Goal: Information Seeking & Learning: Learn about a topic

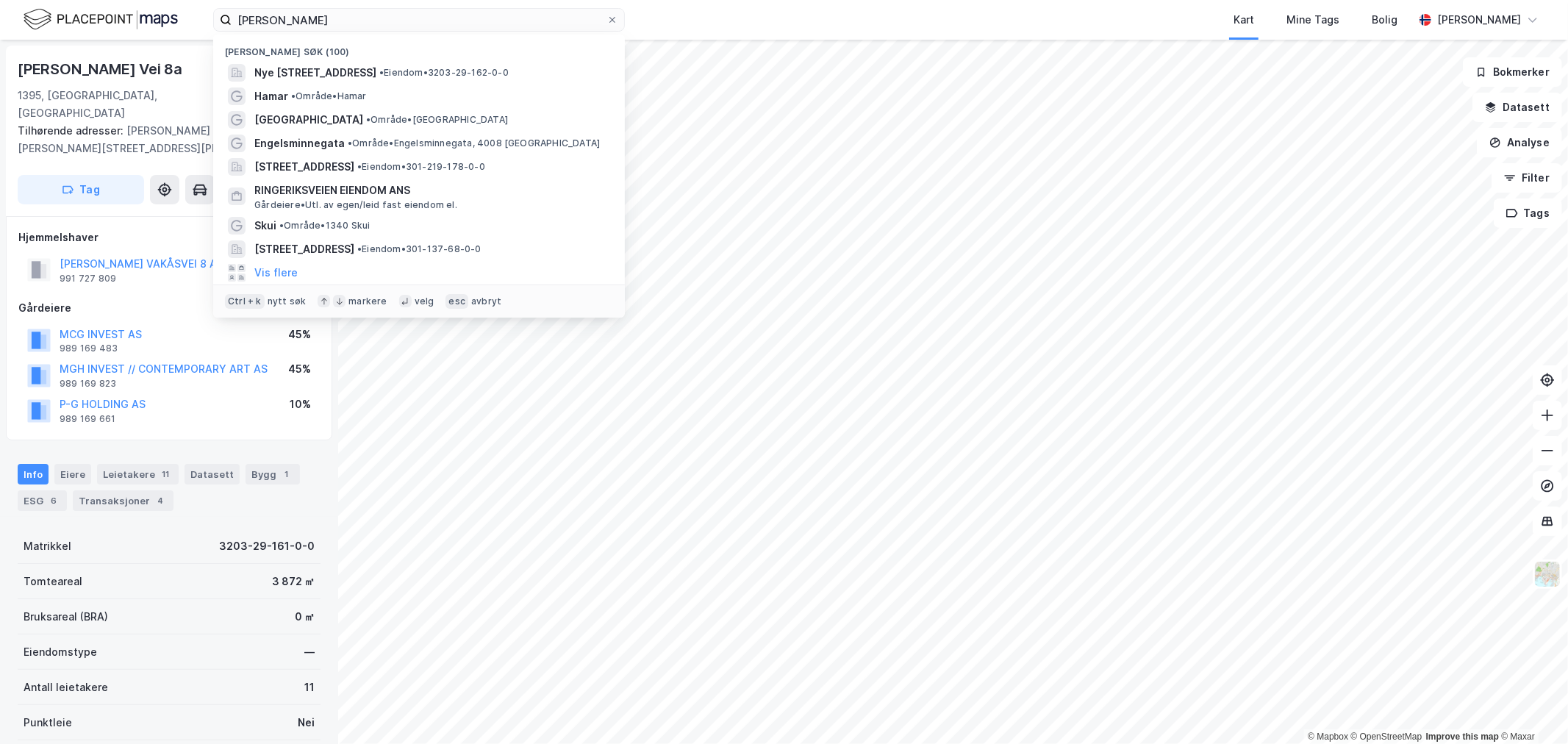
scroll to position [56, 0]
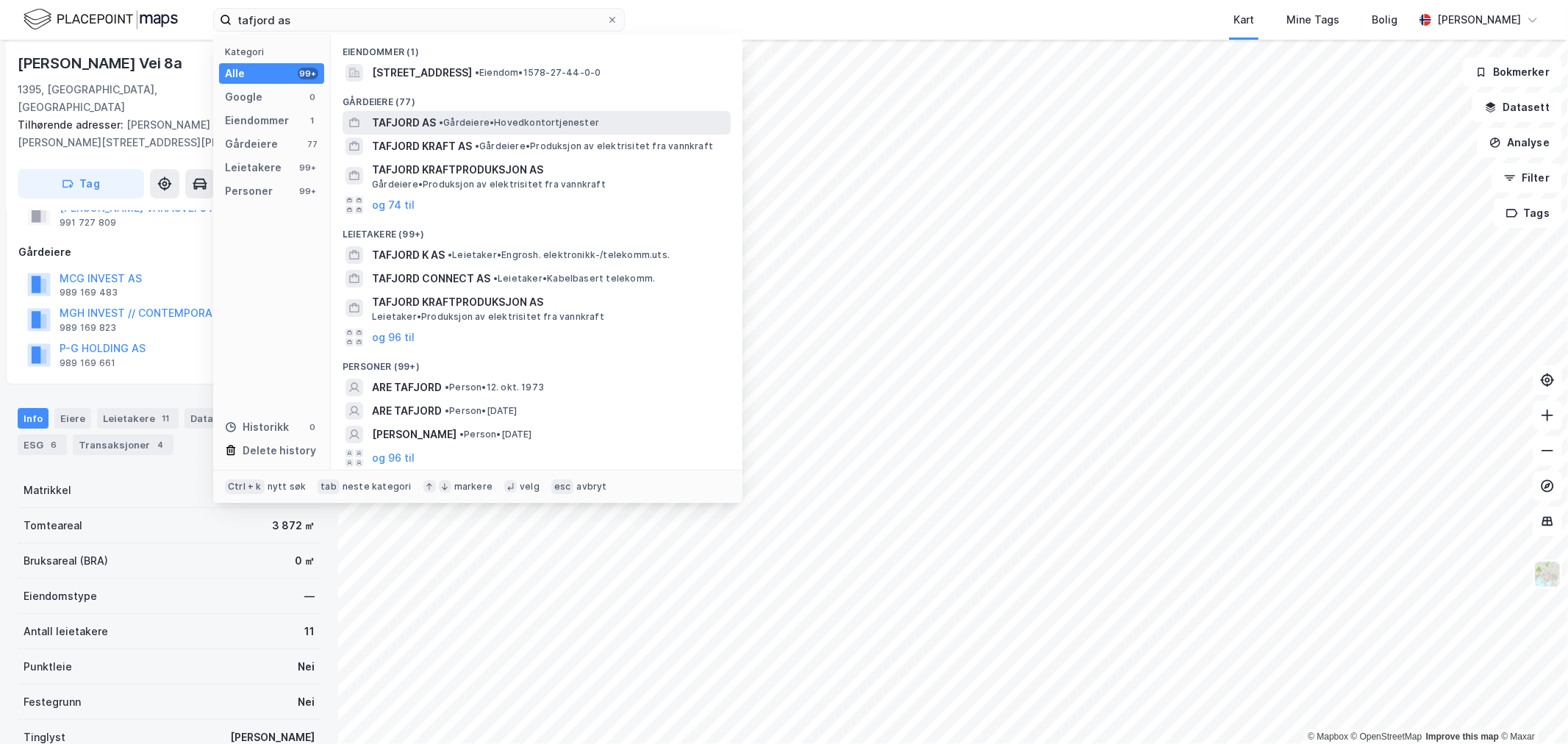
type input "tafjord as"
click at [473, 119] on span "• Gårdeiere • Hovedkontortjenester" at bounding box center [518, 123] width 160 height 12
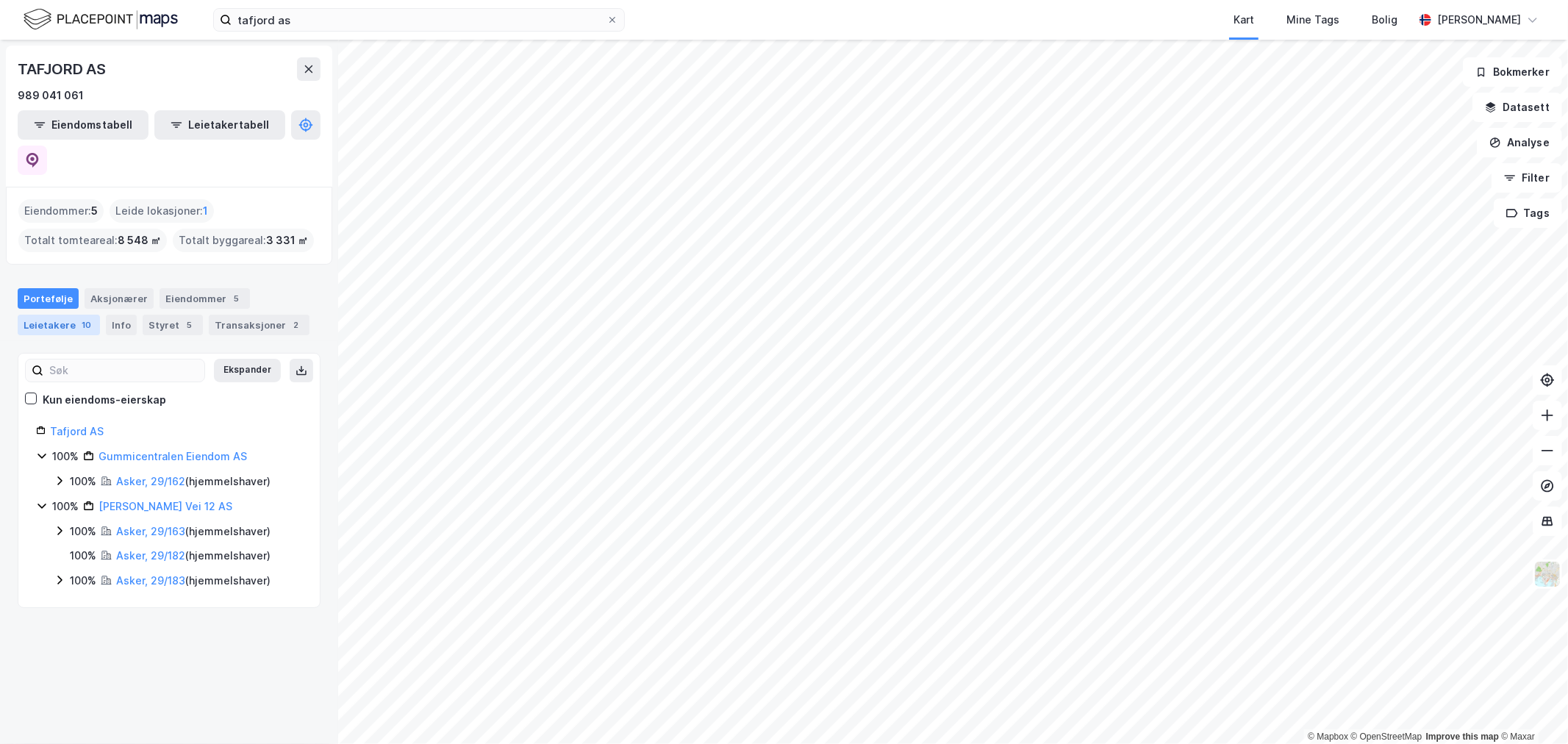
click at [54, 315] on div "Leietakere 10" at bounding box center [59, 325] width 83 height 20
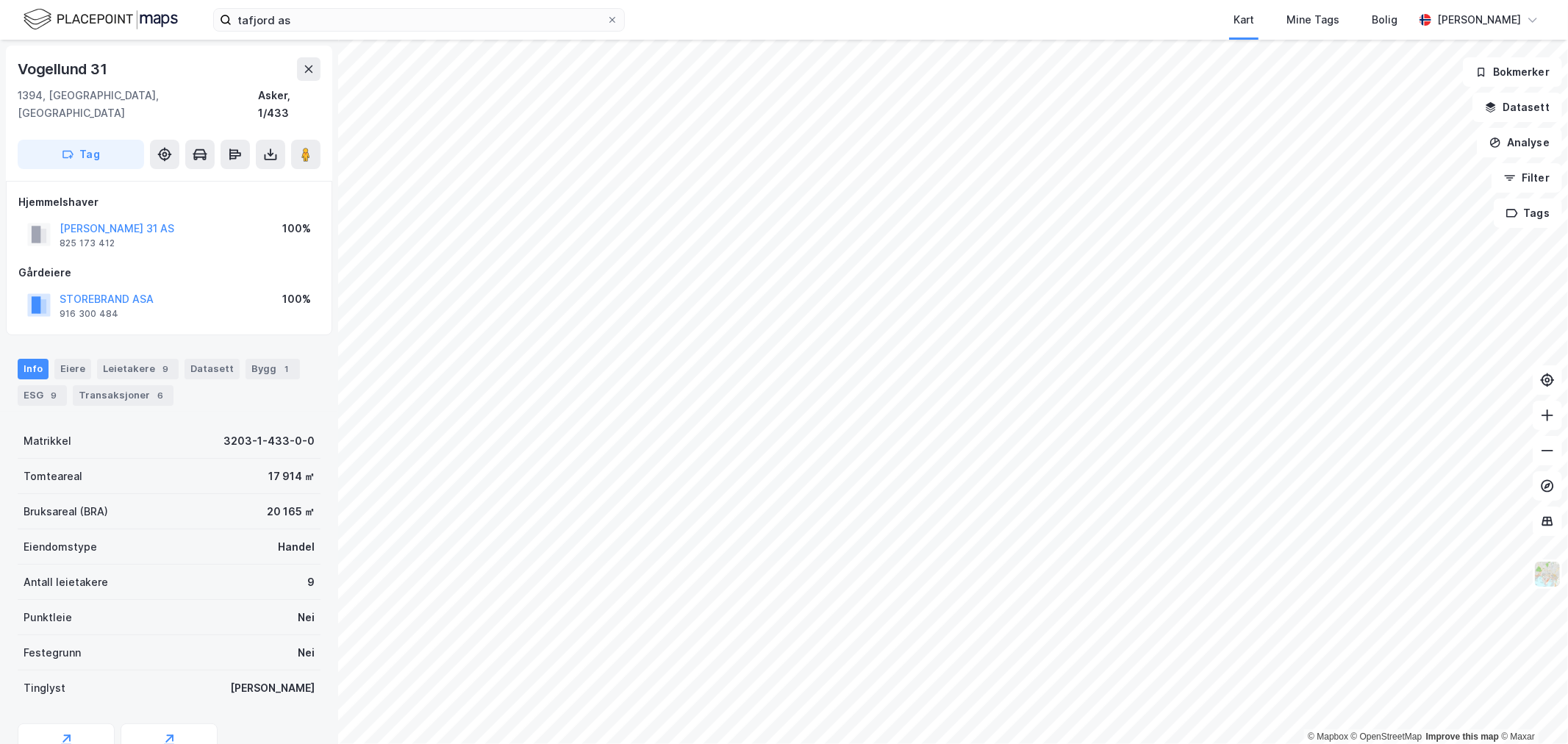
drag, startPoint x: 231, startPoint y: 210, endPoint x: 26, endPoint y: 213, distance: 205.0
click at [25, 217] on div "[PERSON_NAME] 31 AS 825 173 412 100%" at bounding box center [168, 234] width 301 height 35
copy button "[PERSON_NAME] 31 AS"
